Goal: Complete application form

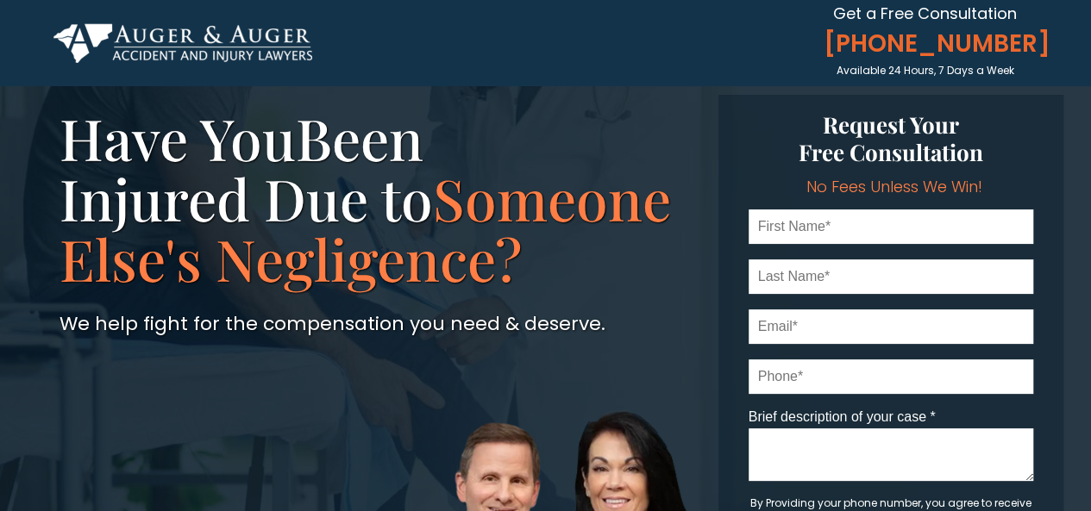
scroll to position [48, 0]
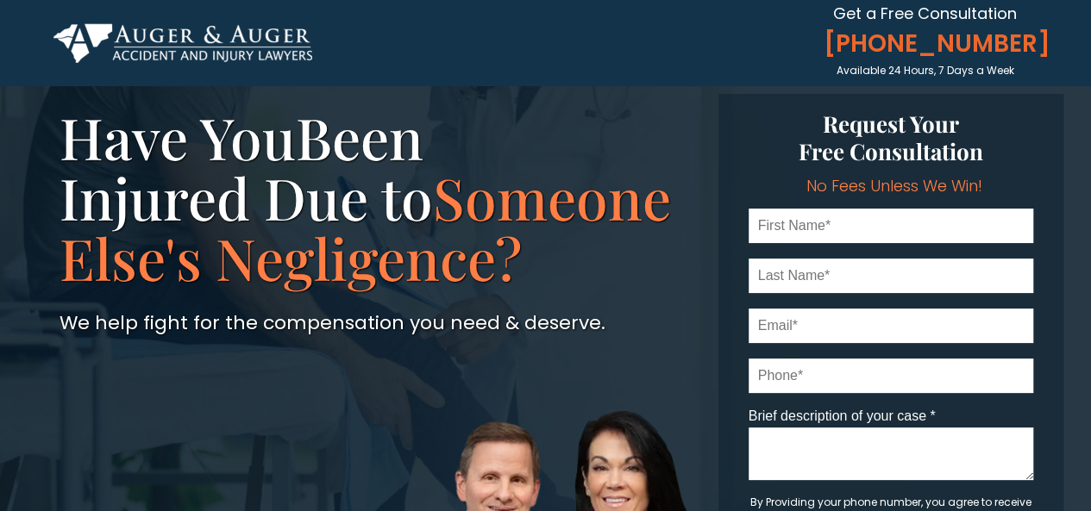
click at [807, 235] on input "text" at bounding box center [890, 226] width 284 height 34
drag, startPoint x: 830, startPoint y: 219, endPoint x: 790, endPoint y: 226, distance: 41.1
click at [790, 226] on input "[PERSON_NAME]" at bounding box center [890, 226] width 284 height 34
type input "[PERSON_NAME]"
click at [779, 285] on input "text" at bounding box center [890, 276] width 284 height 34
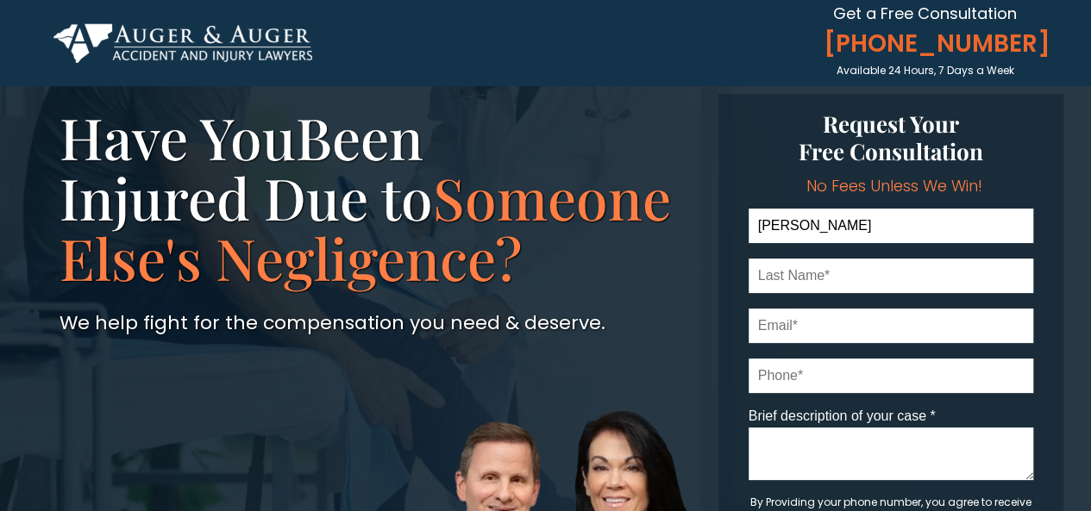
paste input "Schill"
type input "Schill"
click at [778, 334] on input "email" at bounding box center [890, 326] width 284 height 34
click at [800, 366] on input "tel" at bounding box center [890, 376] width 284 height 34
type input "7048393112"
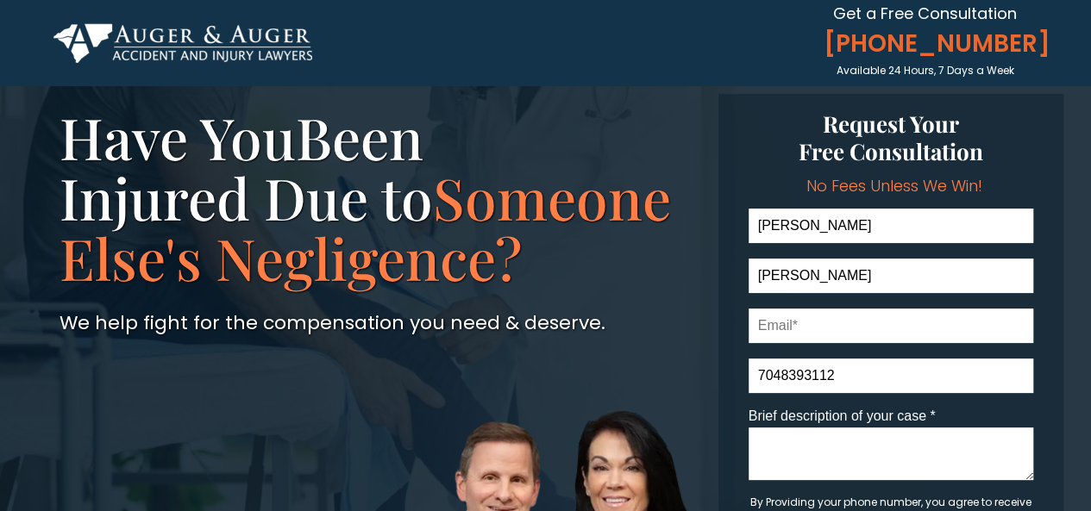
click at [819, 332] on input "email" at bounding box center [890, 326] width 284 height 34
type input "kschill11@gmail.com"
click at [826, 451] on textarea "Brief description of your case *" at bounding box center [890, 454] width 284 height 53
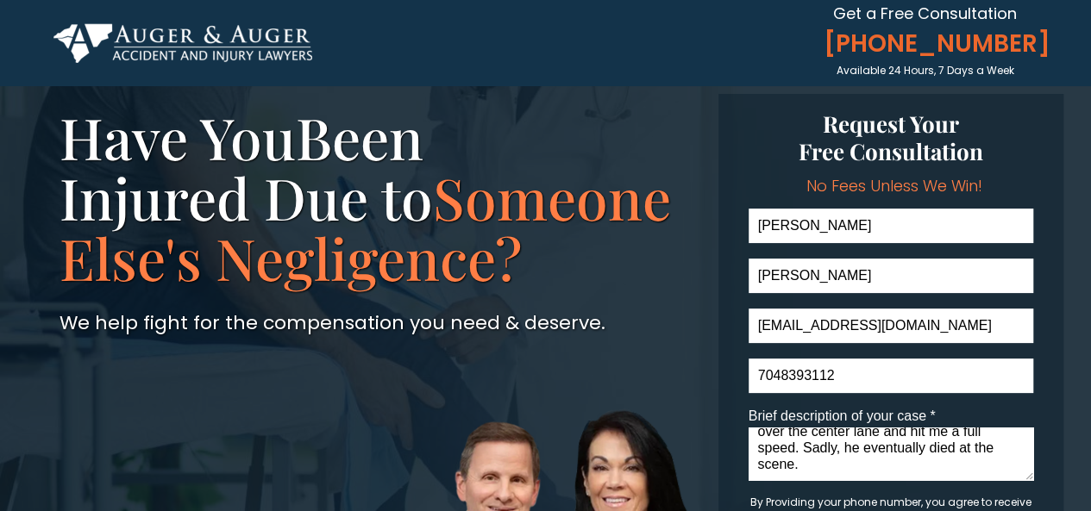
scroll to position [47, 0]
click at [819, 466] on textarea "Was hit head on from a man who was headed the opposite direction. He crossed ov…" at bounding box center [890, 454] width 284 height 53
click at [817, 459] on textarea "Was hit head on from a man who was headed the opposite direction. He crossed ov…" at bounding box center [890, 454] width 284 height 53
drag, startPoint x: 817, startPoint y: 459, endPoint x: 807, endPoint y: 463, distance: 11.2
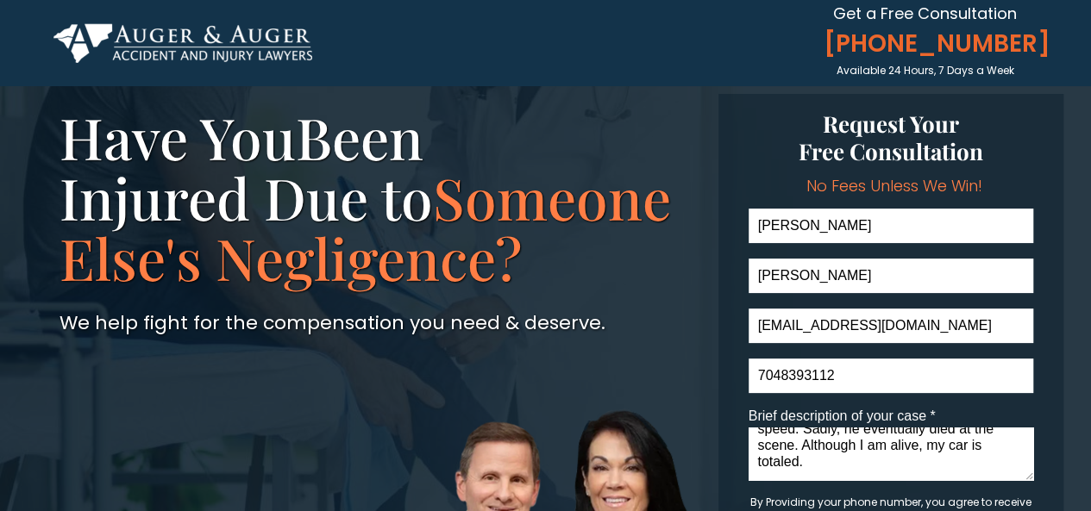
click at [807, 463] on textarea "Was hit head on from a man who was headed the opposite direction. He crossed ov…" at bounding box center [890, 454] width 284 height 53
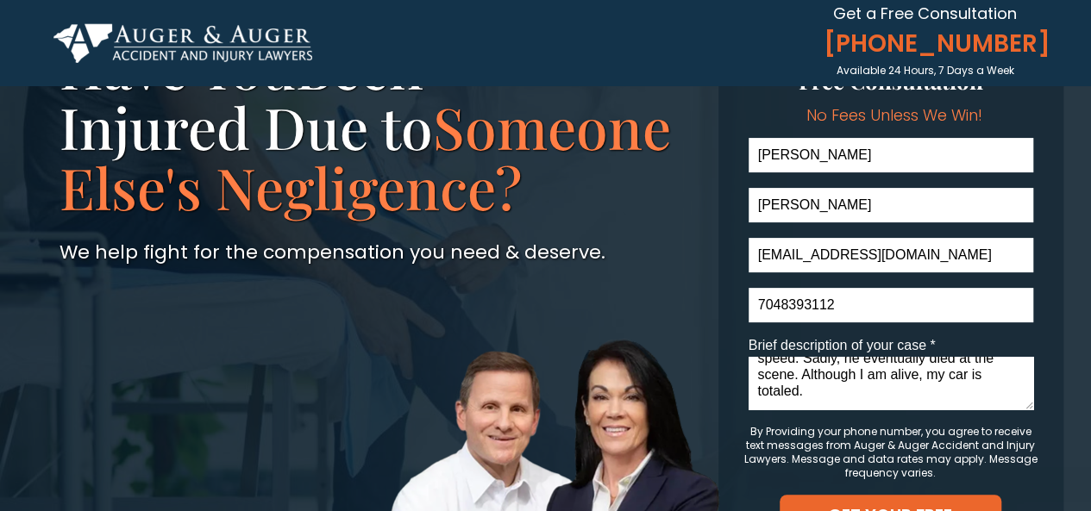
drag, startPoint x: 827, startPoint y: 447, endPoint x: 848, endPoint y: 517, distance: 73.1
click at [848, 392] on html "Kate Schill kschill11@gmail.com 7048393112 Brief description of your case * Was…" at bounding box center [545, 136] width 1091 height 511
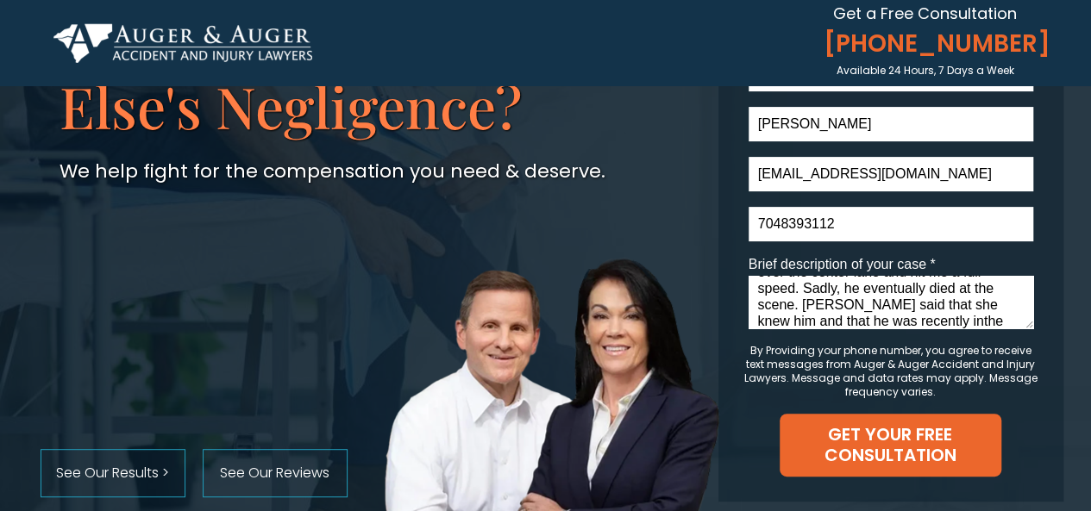
scroll to position [71, 0]
click at [947, 304] on textarea "Was hit head on from a man who was headed the opposite direction. He crossed ov…" at bounding box center [890, 302] width 284 height 53
click at [985, 321] on textarea "Was hit head on from a man who was headed the opposite direction. He crossed ov…" at bounding box center [890, 302] width 284 height 53
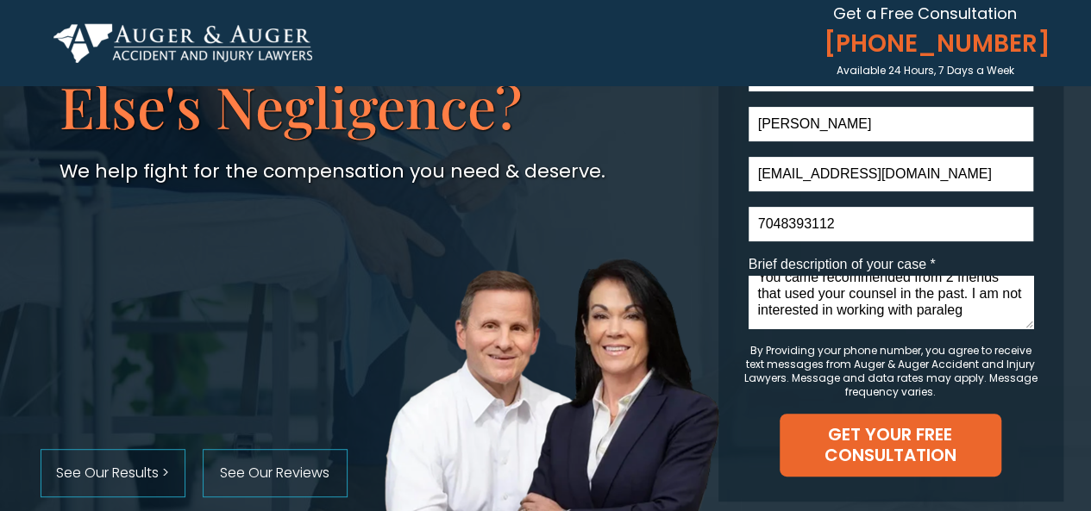
drag, startPoint x: 969, startPoint y: 307, endPoint x: 1005, endPoint y: 329, distance: 42.6
click at [1005, 329] on div "Brief description of your case * Was hit head on from a man who was headed the …" at bounding box center [890, 294] width 284 height 75
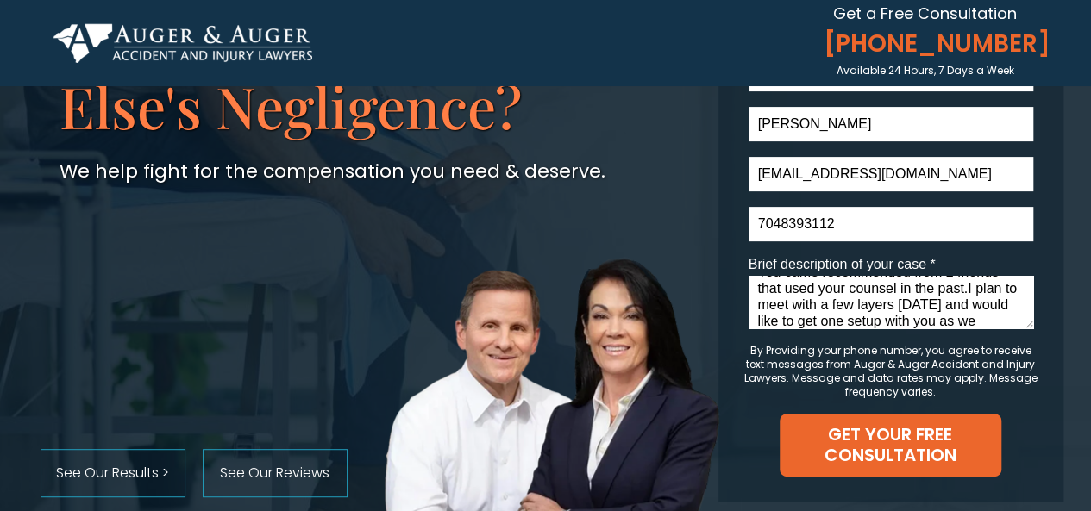
scroll to position [153, 0]
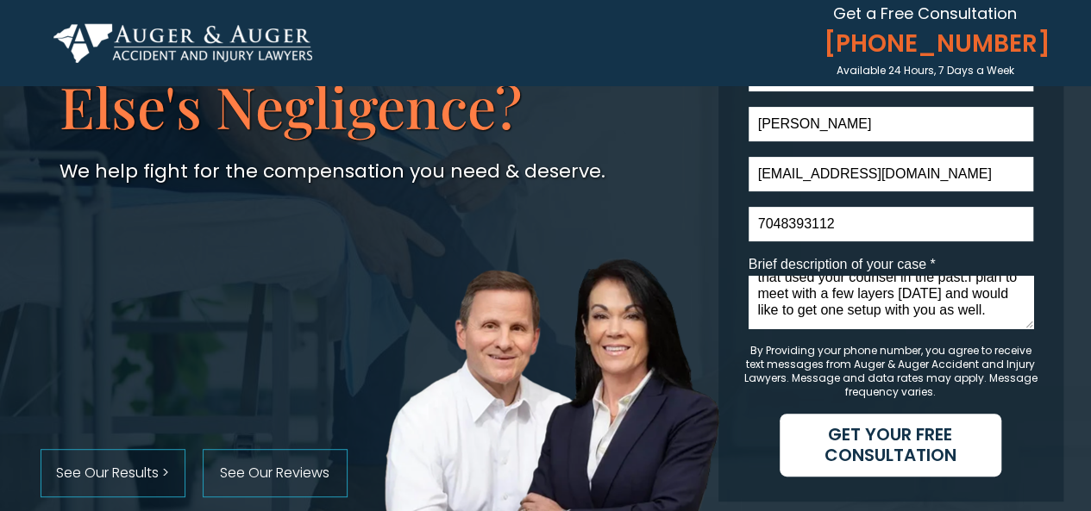
type textarea "Was hit head on from a man who was headed the opposite direction. He crossed ov…"
click at [945, 439] on span "GET YOUR FREE CONSULTATION" at bounding box center [890, 444] width 222 height 41
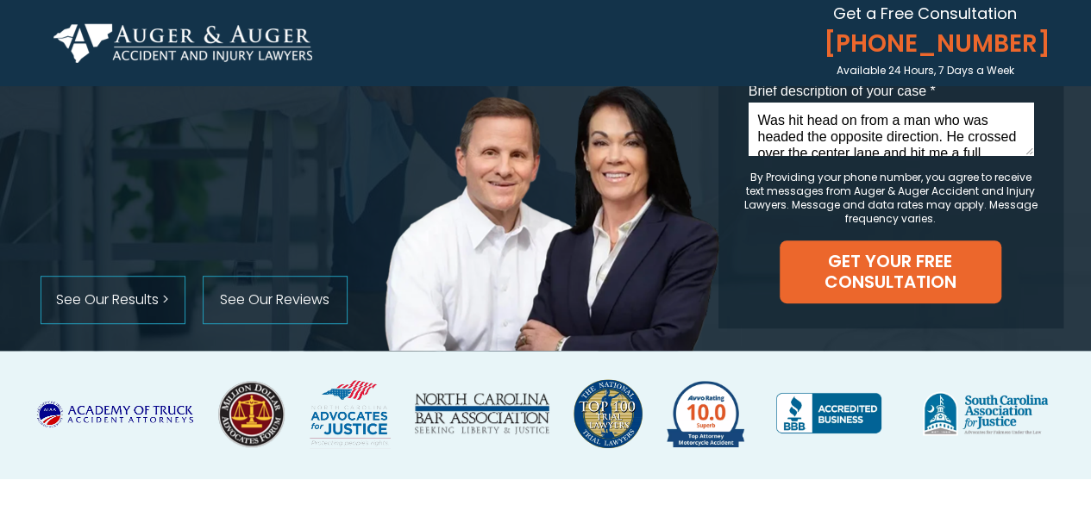
scroll to position [387, 0]
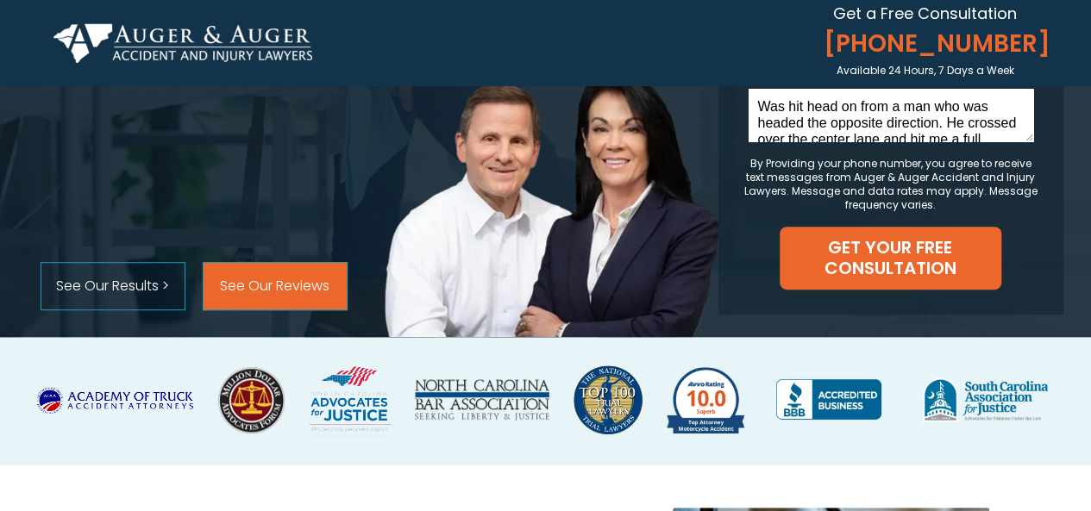
click at [294, 278] on span "See Our Reviews" at bounding box center [274, 286] width 143 height 16
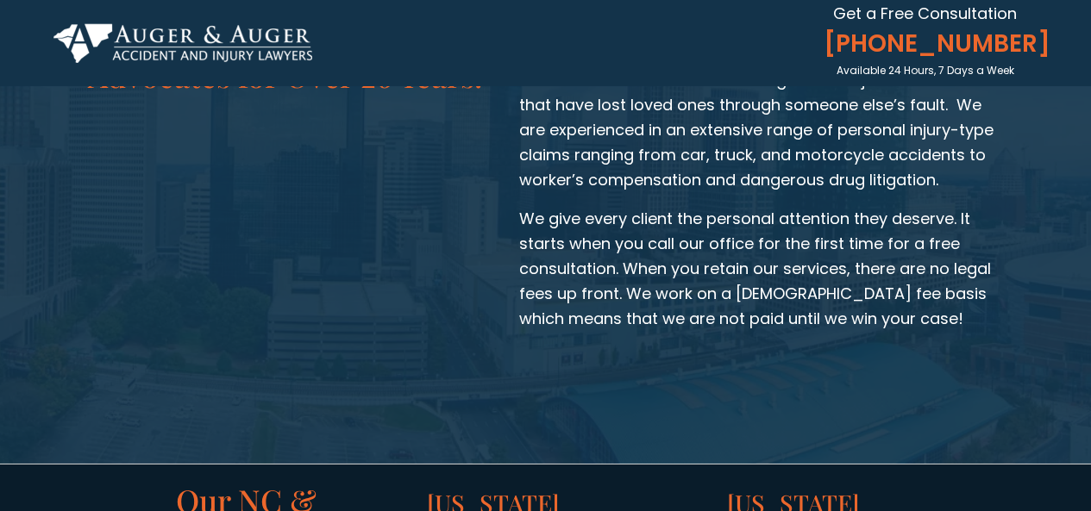
scroll to position [2622, 0]
